Goal: Information Seeking & Learning: Learn about a topic

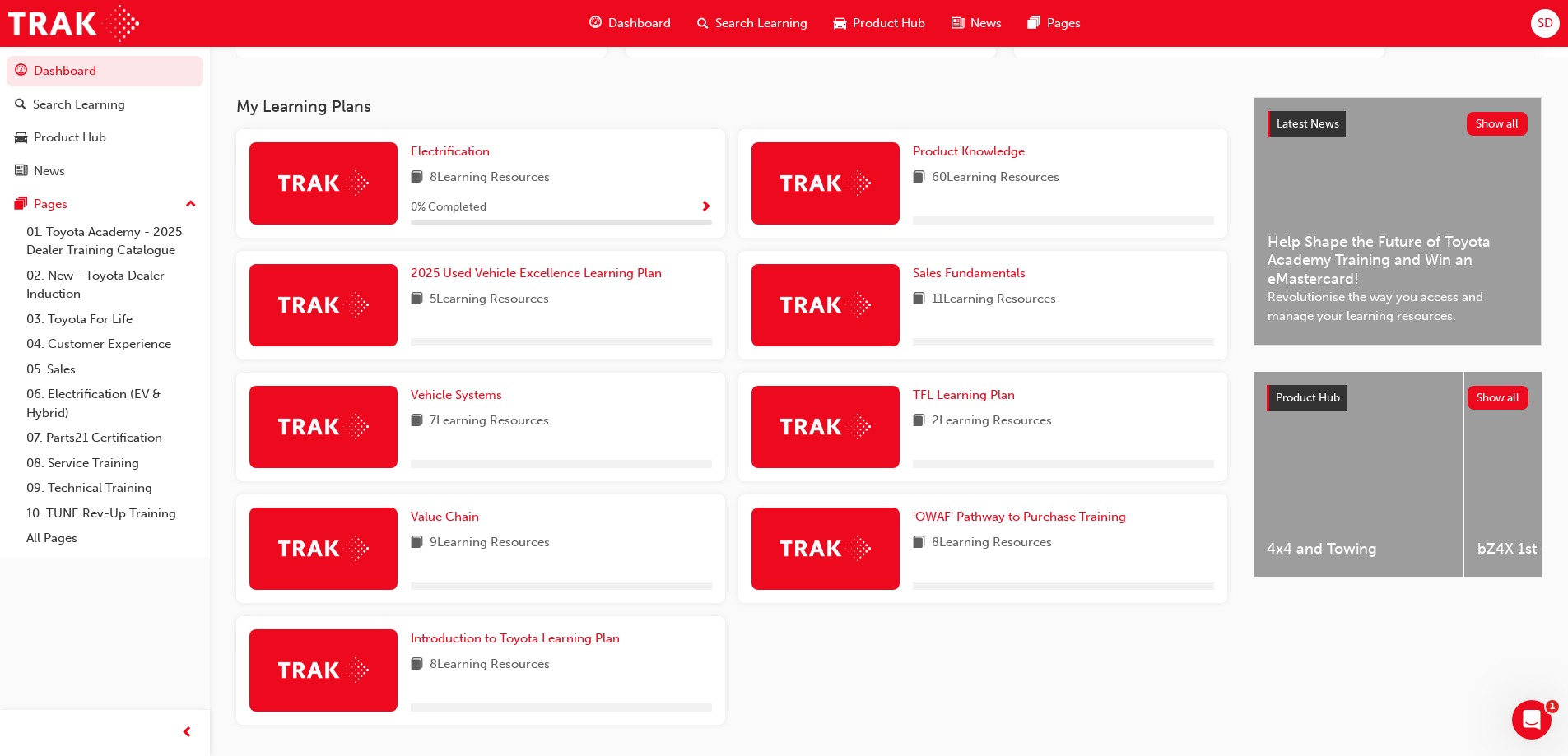
scroll to position [312, 0]
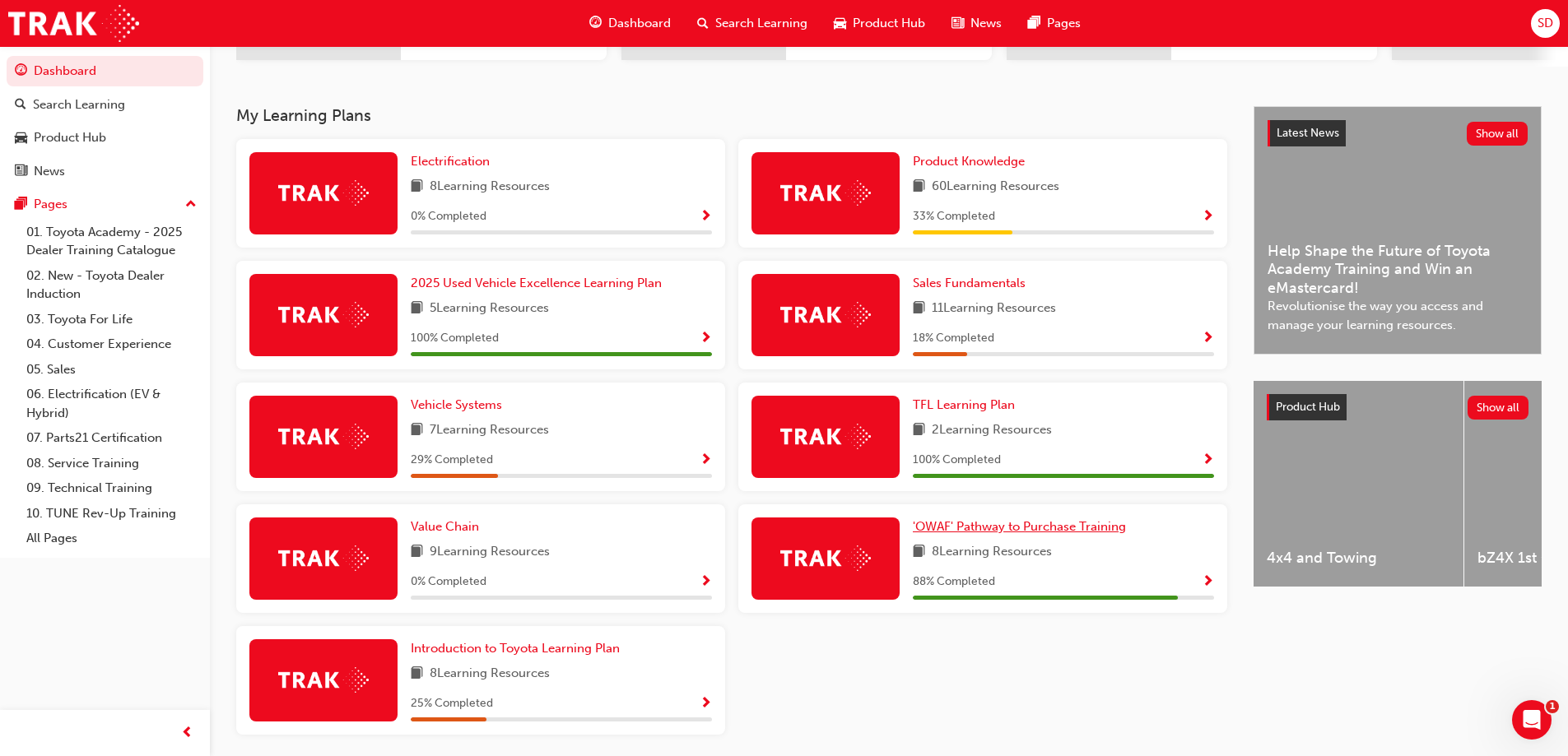
click at [1022, 529] on span "'OWAF' Pathway to Purchase Training" at bounding box center [1020, 526] width 213 height 15
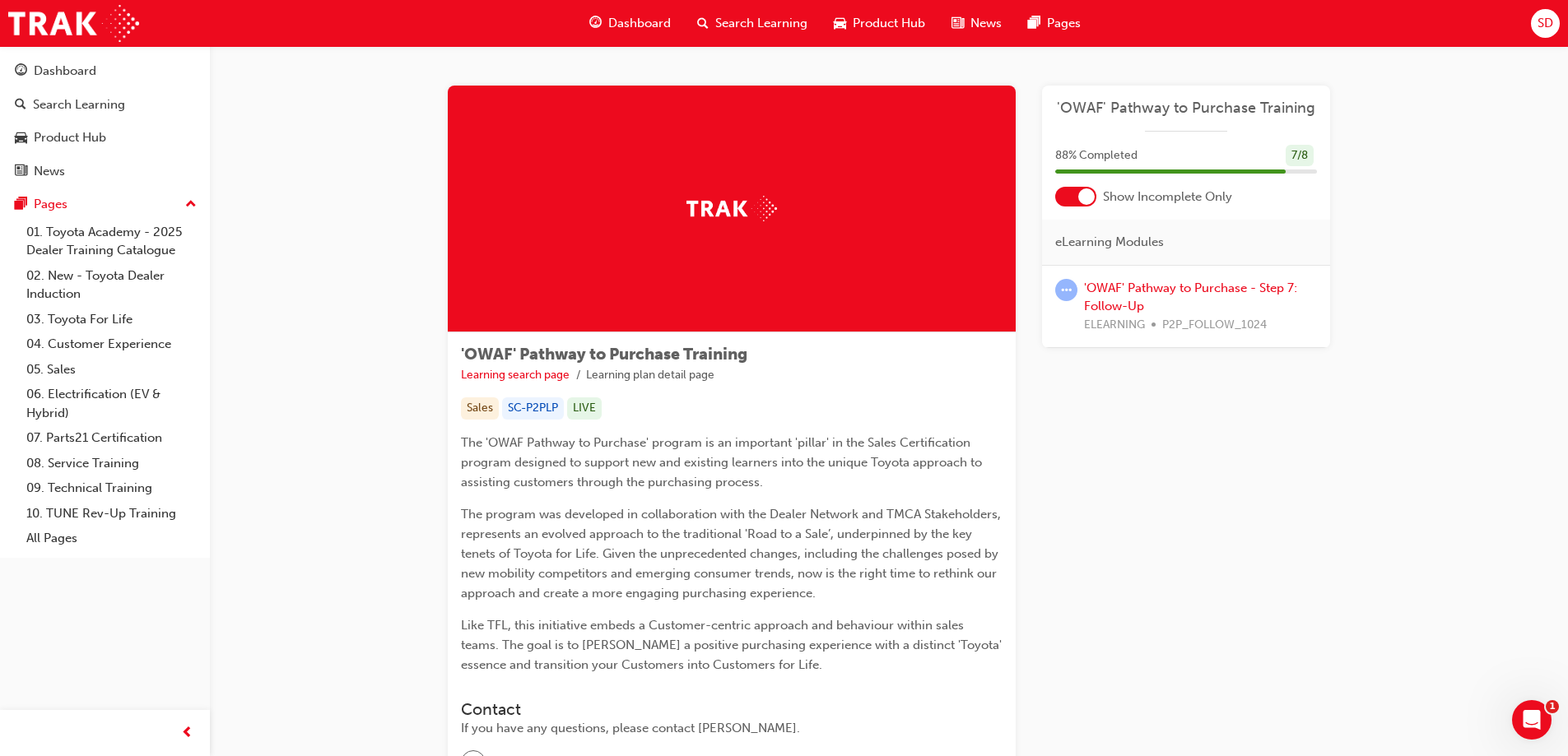
click at [1182, 103] on span "'OWAF' Pathway to Purchase Training" at bounding box center [1186, 108] width 262 height 19
click at [1162, 287] on link "'OWAF' Pathway to Purchase - Step 7: Follow-Up" at bounding box center [1191, 297] width 213 height 34
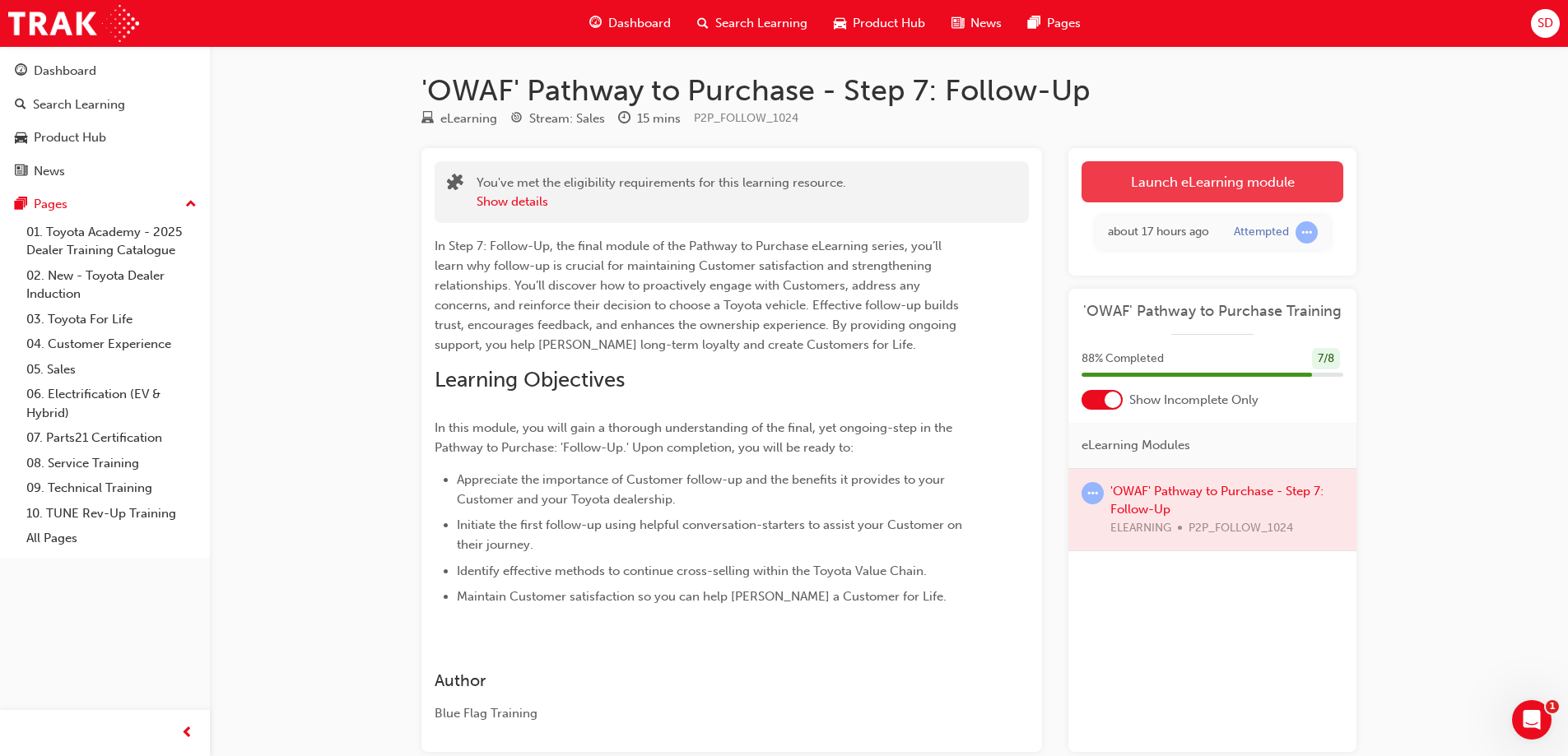
click at [1191, 179] on link "Launch eLearning module" at bounding box center [1212, 182] width 262 height 42
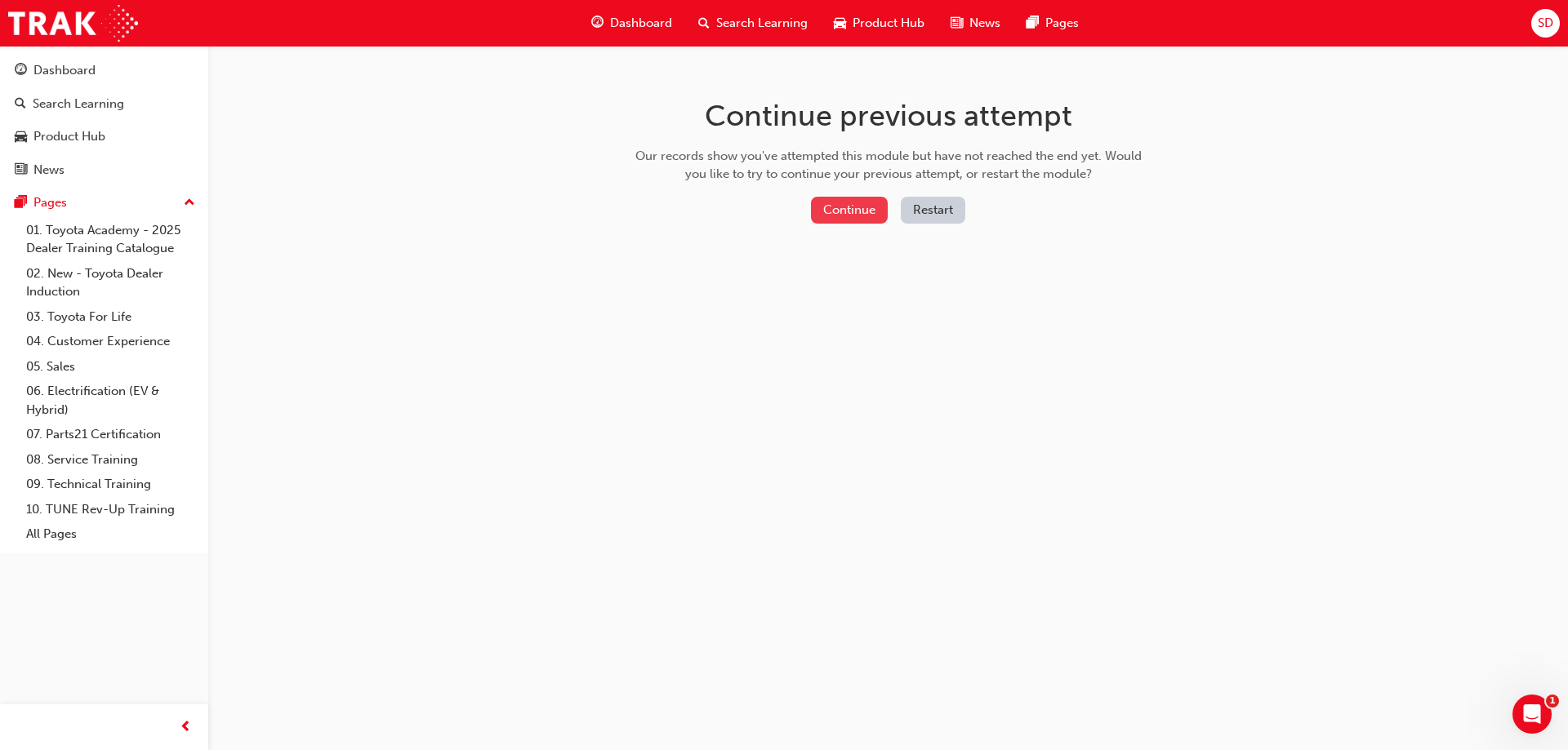
click at [857, 210] on button "Continue" at bounding box center [849, 210] width 77 height 27
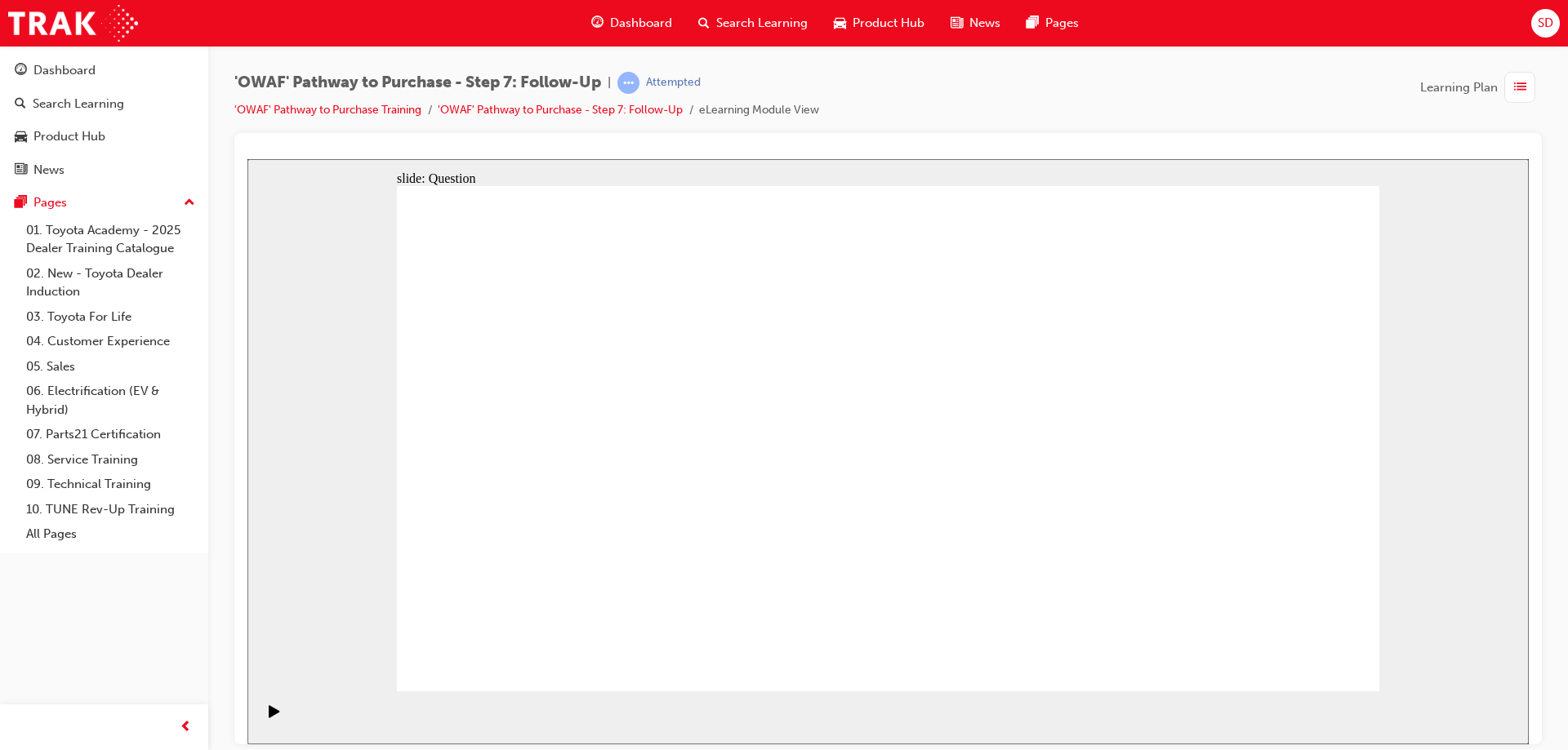
radio input "true"
drag, startPoint x: 728, startPoint y: 572, endPoint x: 912, endPoint y: 386, distance: 261.6
drag, startPoint x: 855, startPoint y: 625, endPoint x: 639, endPoint y: 427, distance: 293.0
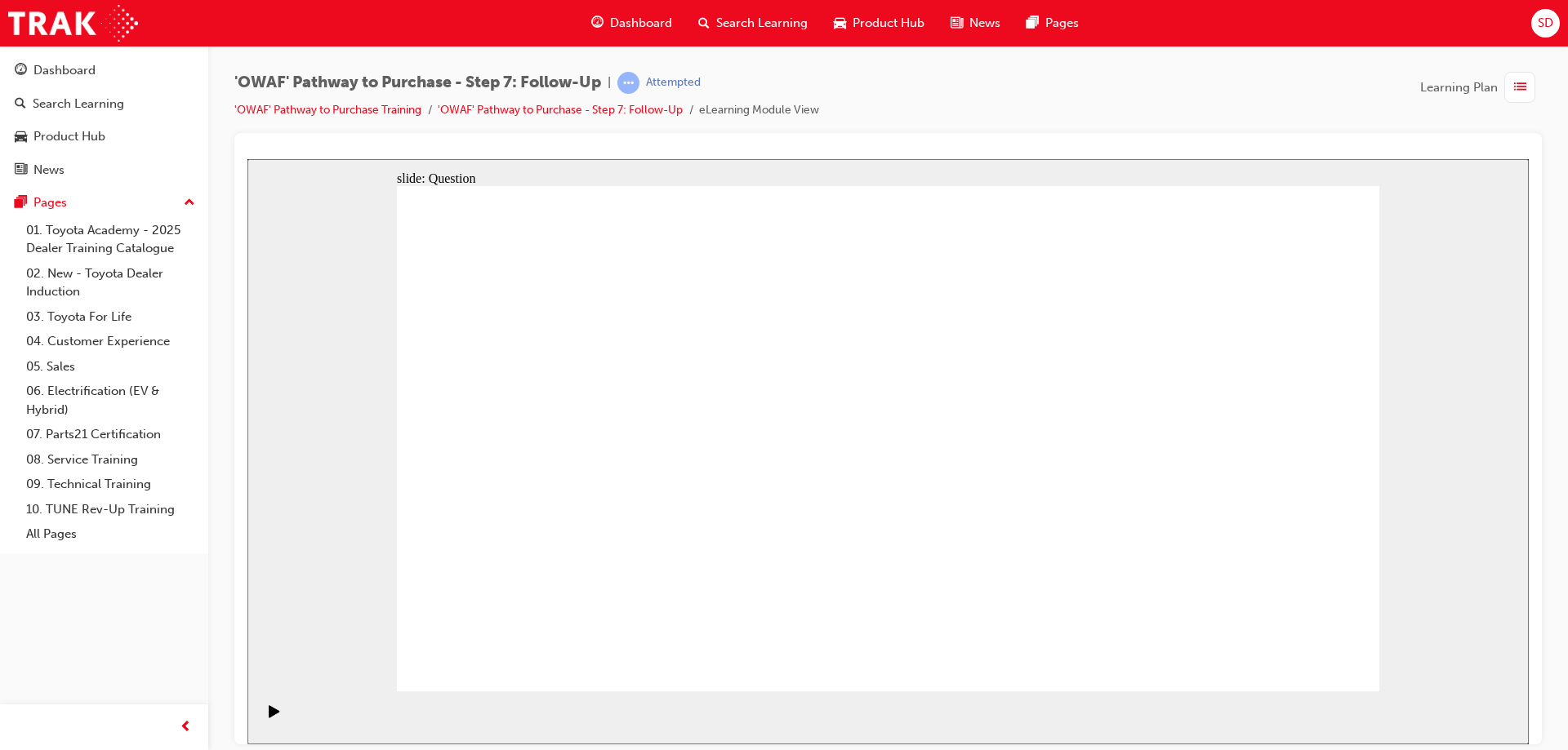
drag, startPoint x: 1077, startPoint y: 574, endPoint x: 745, endPoint y: 495, distance: 341.3
drag, startPoint x: 1304, startPoint y: 667, endPoint x: 1293, endPoint y: 656, distance: 15.6
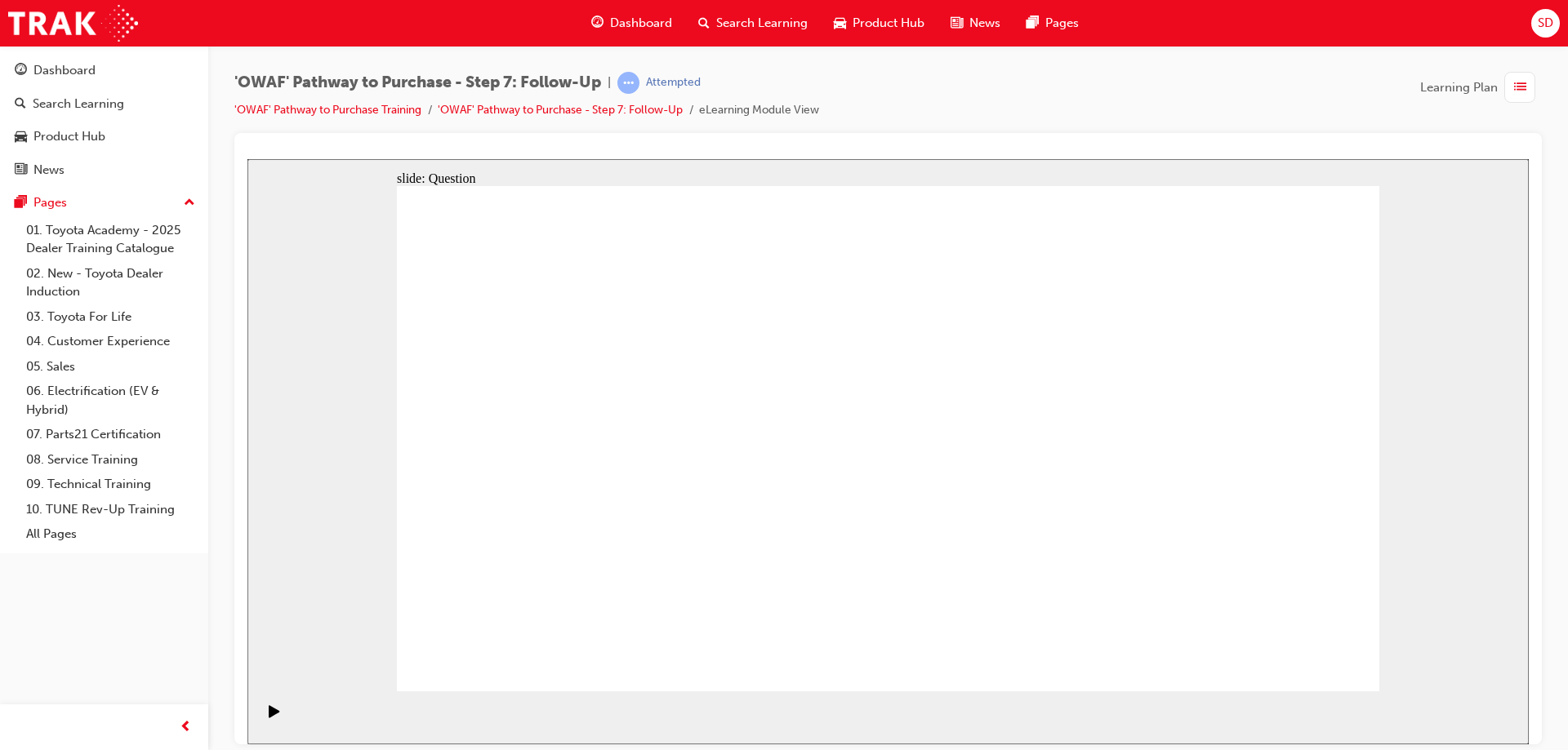
radio input "true"
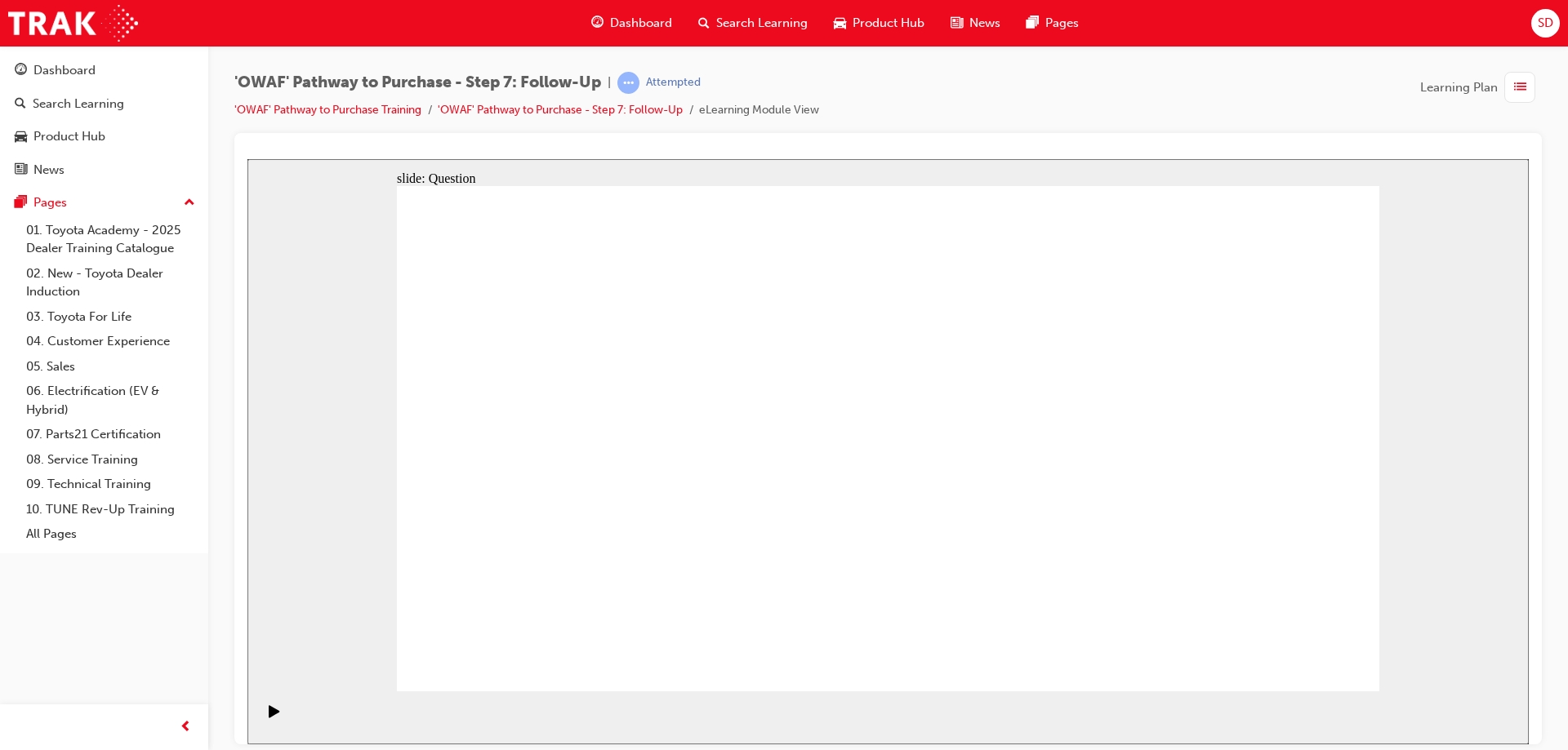
radio input "true"
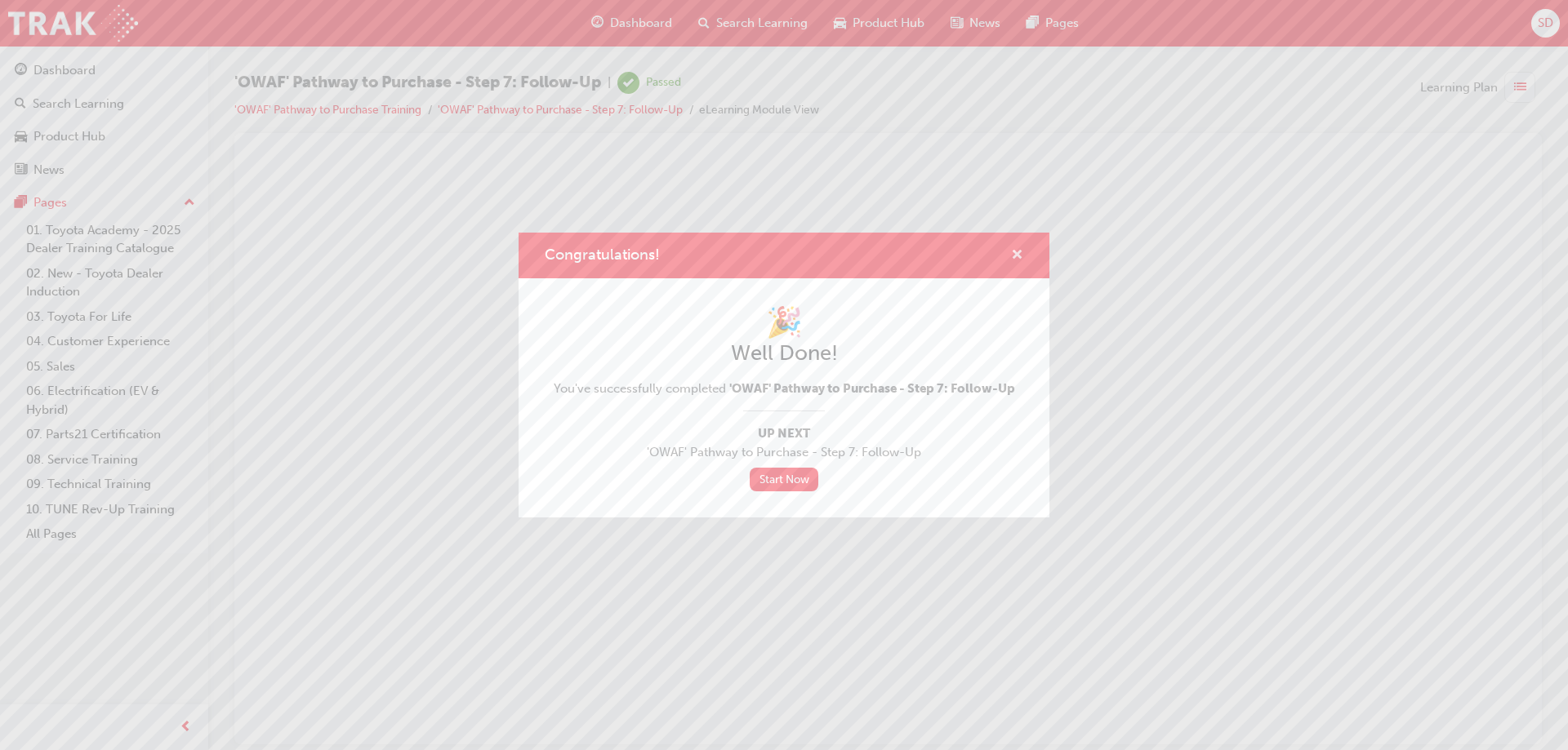
click at [1015, 251] on span "cross-icon" at bounding box center [1017, 256] width 12 height 14
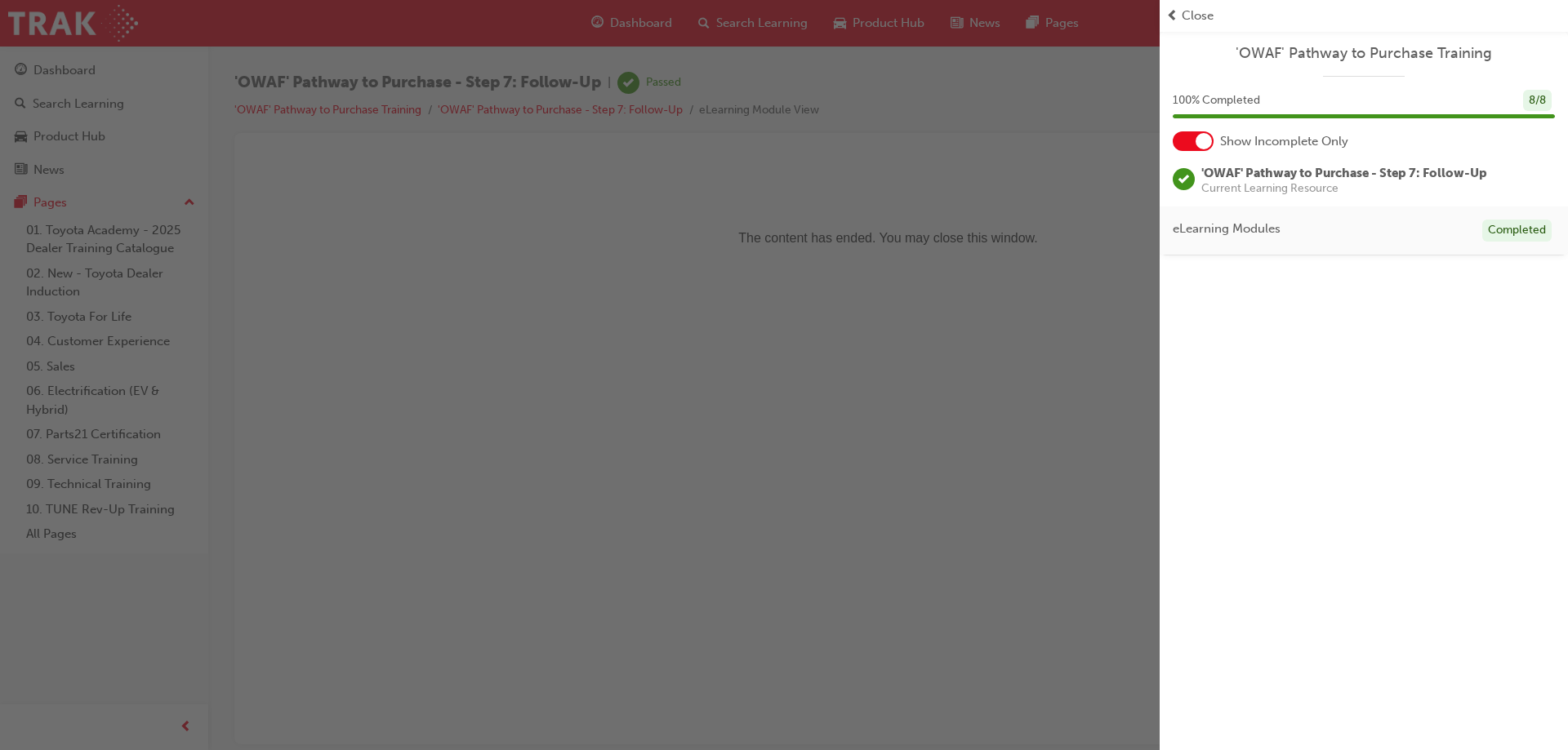
click at [756, 458] on div "button" at bounding box center [580, 375] width 1160 height 750
